Goal: Task Accomplishment & Management: Manage account settings

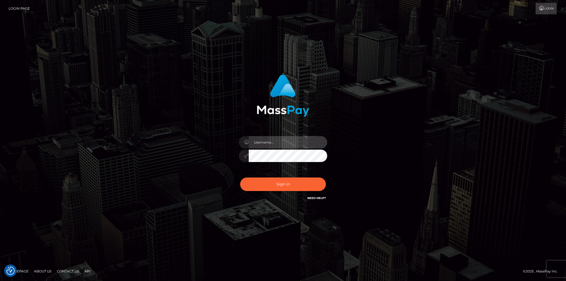
type input "[DOMAIN_NAME]"
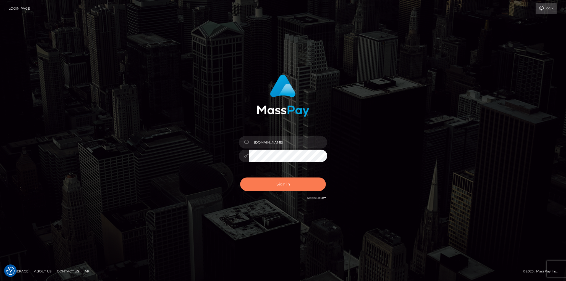
click at [284, 186] on button "Sign in" at bounding box center [283, 185] width 86 height 14
type input "Fede.HM"
click at [275, 188] on button "Sign in" at bounding box center [283, 185] width 86 height 14
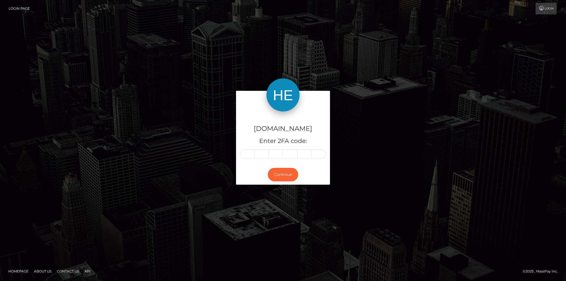
click at [247, 157] on input "text" at bounding box center [247, 154] width 14 height 9
type input "0"
type input "2"
type input "4"
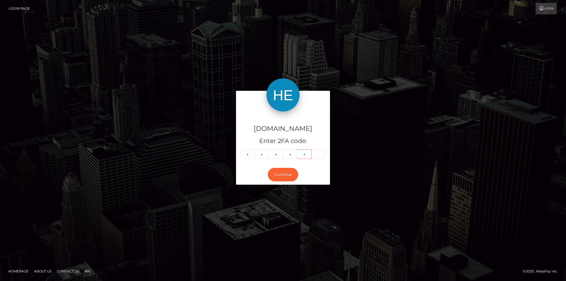
type input "1"
type input "2"
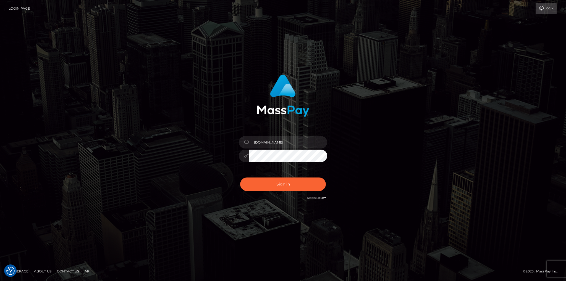
click at [271, 133] on div "Fede.HM" at bounding box center [283, 153] width 97 height 42
drag, startPoint x: 280, startPoint y: 145, endPoint x: 299, endPoint y: 144, distance: 19.7
click at [280, 146] on input "Fede.HM" at bounding box center [288, 142] width 78 height 12
drag, startPoint x: 308, startPoint y: 143, endPoint x: 222, endPoint y: 148, distance: 85.8
click at [239, 147] on div "Fede.HM" at bounding box center [283, 141] width 88 height 11
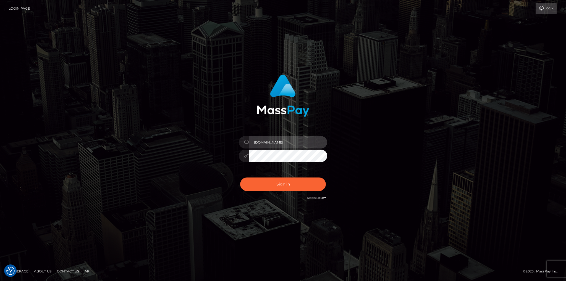
paste input "SF"
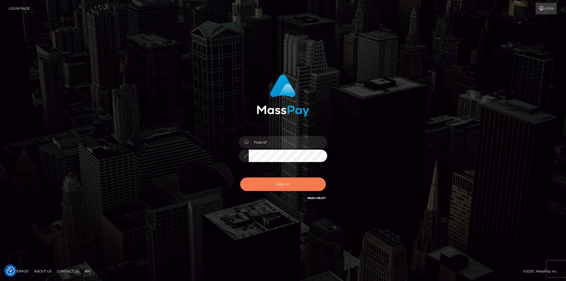
type input "Fede.SF"
click at [277, 181] on button "Sign in" at bounding box center [283, 185] width 86 height 14
click at [282, 184] on button "Sign in" at bounding box center [283, 185] width 86 height 14
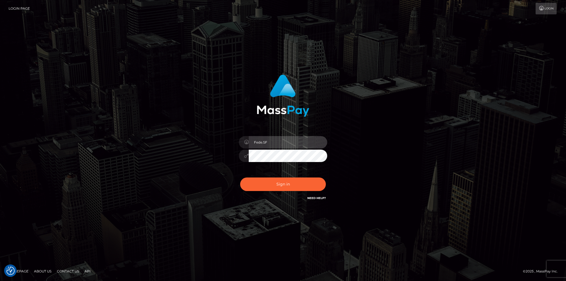
drag, startPoint x: 274, startPoint y: 142, endPoint x: 237, endPoint y: 141, distance: 37.6
click at [241, 141] on div "Fede.SF" at bounding box center [283, 141] width 88 height 11
paste input "VIP"
type input "Fede.VIP"
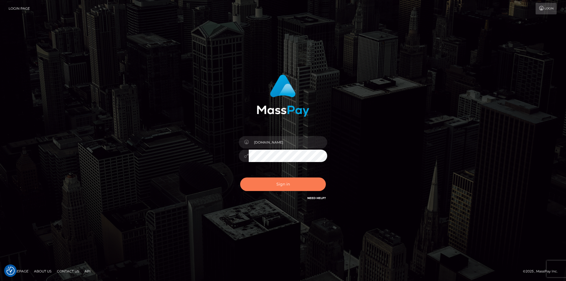
click at [279, 181] on button "Sign in" at bounding box center [283, 185] width 86 height 14
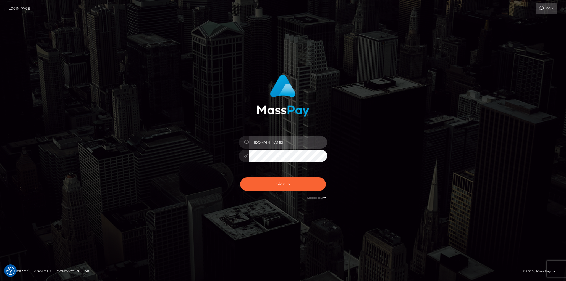
click at [273, 143] on input "[DOMAIN_NAME]" at bounding box center [288, 142] width 78 height 12
drag, startPoint x: 282, startPoint y: 143, endPoint x: 238, endPoint y: 142, distance: 44.0
click at [246, 143] on div "[DOMAIN_NAME]" at bounding box center [283, 141] width 88 height 11
paste input "SilverSocial"
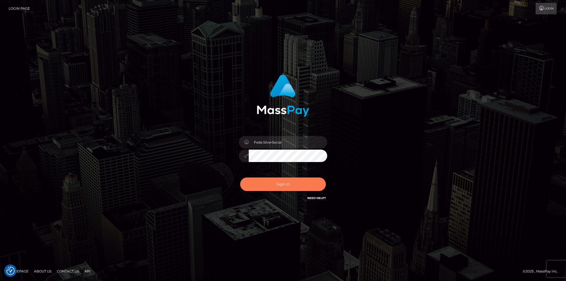
type input "Fede.SilverSocial"
click at [283, 183] on button "Sign in" at bounding box center [283, 185] width 86 height 14
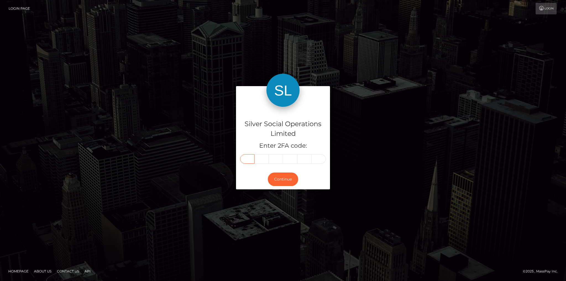
click at [250, 161] on input "text" at bounding box center [247, 158] width 14 height 9
type input "5"
type input "6"
type input "9"
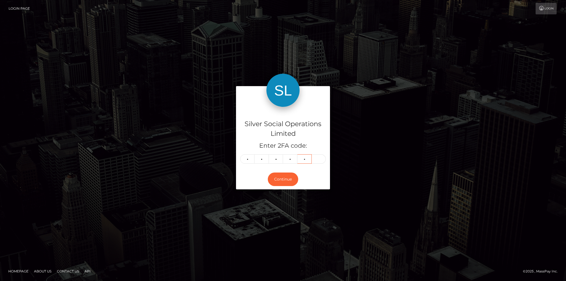
type input "7"
type input "8"
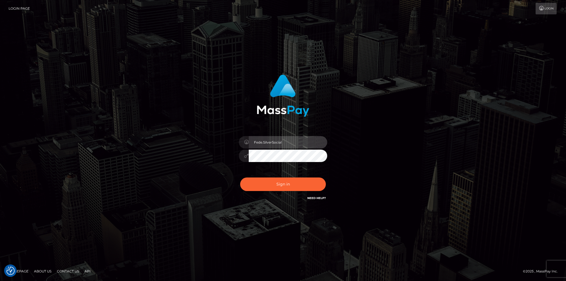
click at [287, 140] on input "Fede.SilverSocial" at bounding box center [288, 142] width 78 height 12
type input "fede.[PERSON_NAME].fullstop"
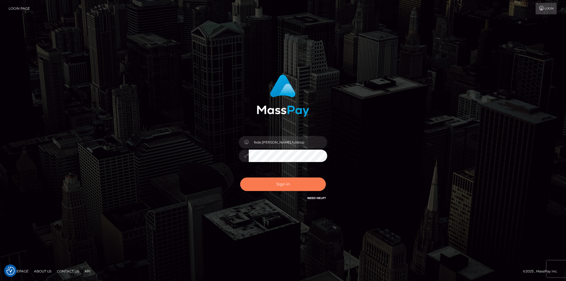
click at [287, 188] on button "Sign in" at bounding box center [283, 185] width 86 height 14
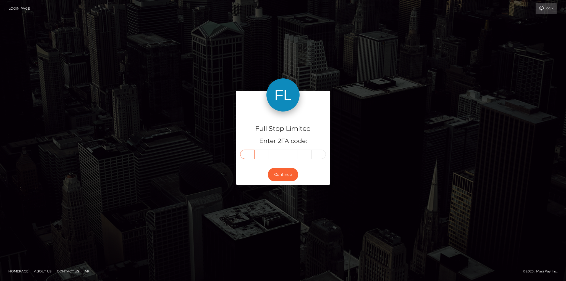
click at [249, 153] on input "text" at bounding box center [247, 154] width 14 height 9
type input "8"
type input "6"
type input "1"
type input "4"
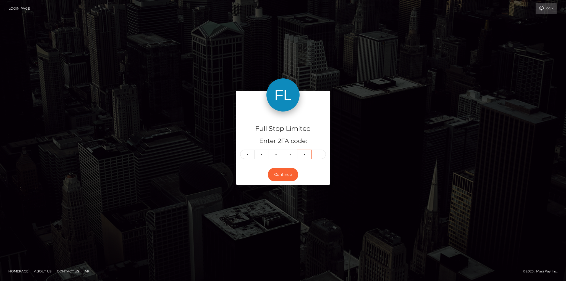
type input "4"
type input "5"
